Goal: Information Seeking & Learning: Check status

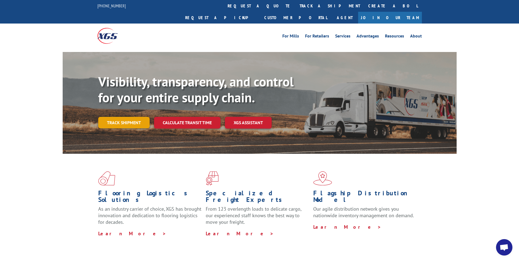
click at [108, 117] on link "Track shipment" at bounding box center [123, 122] width 51 height 11
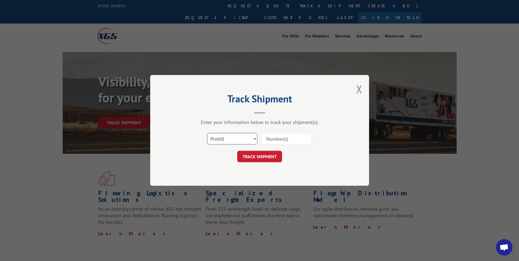
click at [255, 141] on select "Select category... Probill BOL PO" at bounding box center [232, 138] width 50 height 11
select select "bol"
click at [207, 133] on select "Select category... Probill BOL PO" at bounding box center [232, 138] width 50 height 11
click at [278, 139] on input at bounding box center [287, 138] width 50 height 11
paste input "54395618"
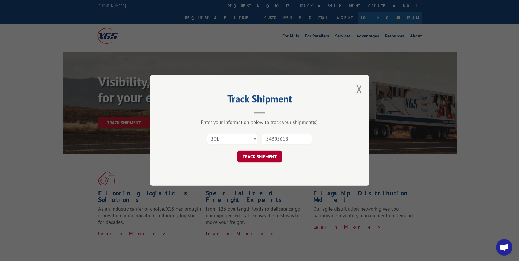
type input "54395618"
click at [268, 156] on button "TRACK SHIPMENT" at bounding box center [259, 156] width 45 height 11
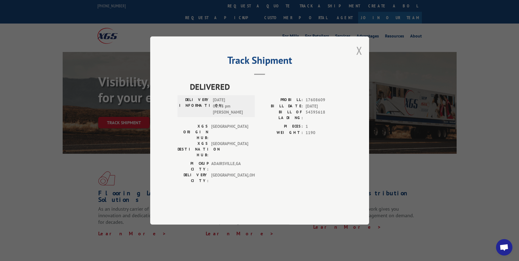
click at [359, 58] on button "Close modal" at bounding box center [359, 50] width 6 height 15
